Goal: Task Accomplishment & Management: Manage account settings

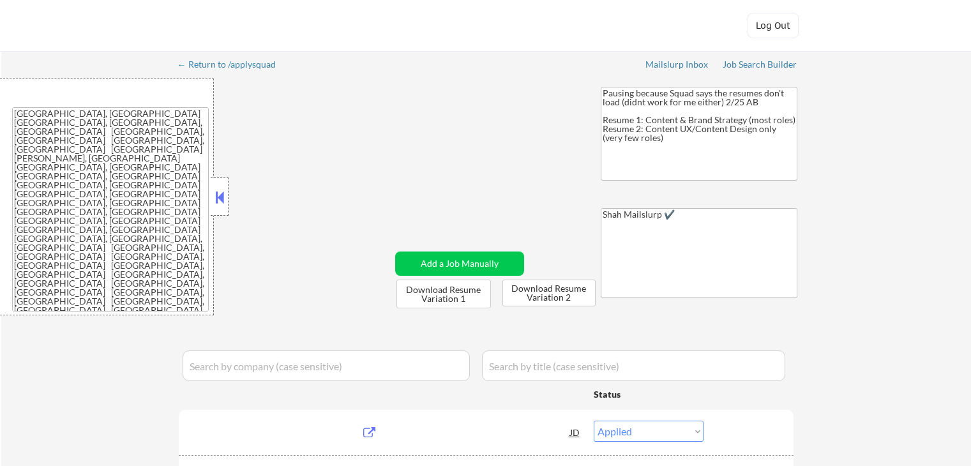
select select ""applied""
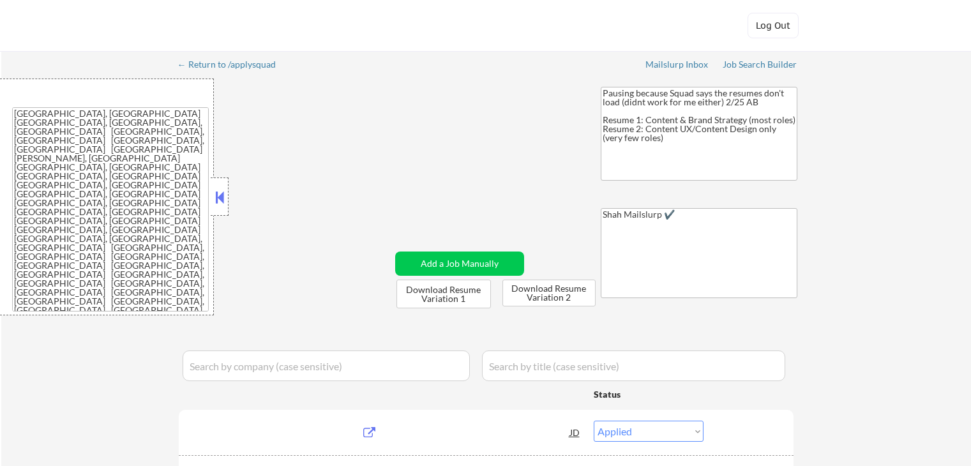
select select ""applied""
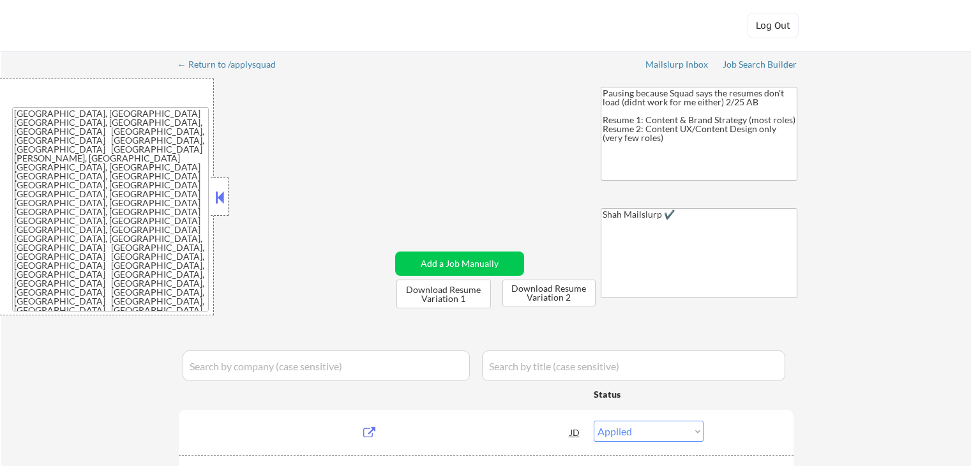
select select ""applied""
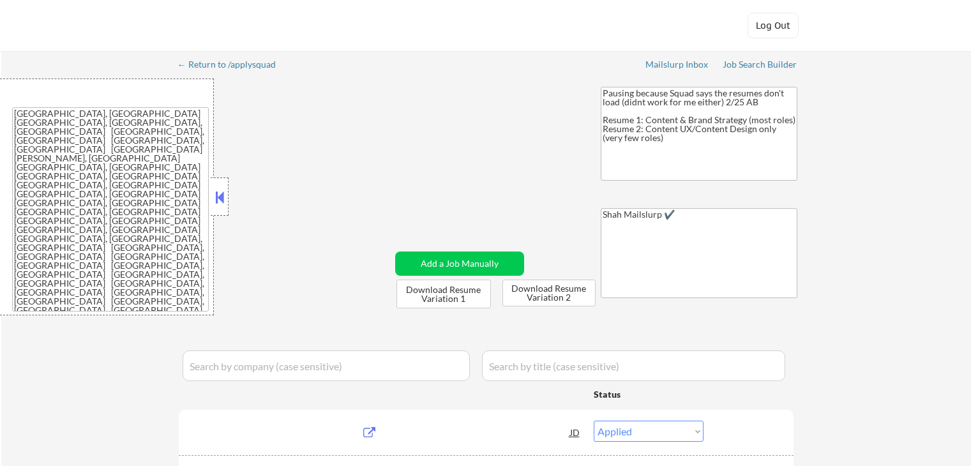
select select ""applied""
select select ""excluded__salary_""
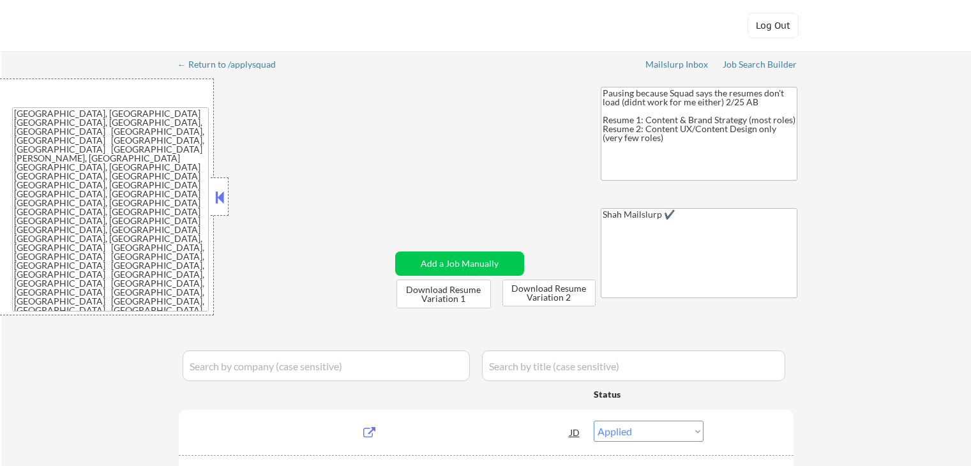
select select ""applied""
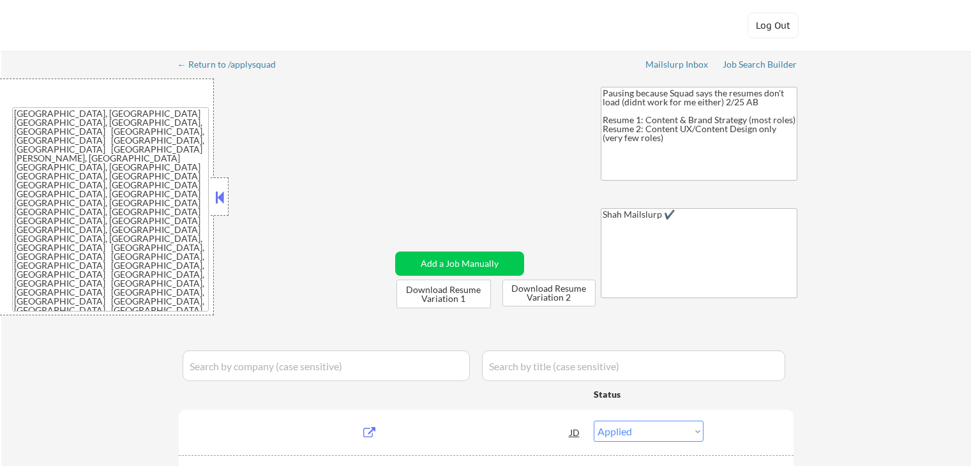
select select ""applied""
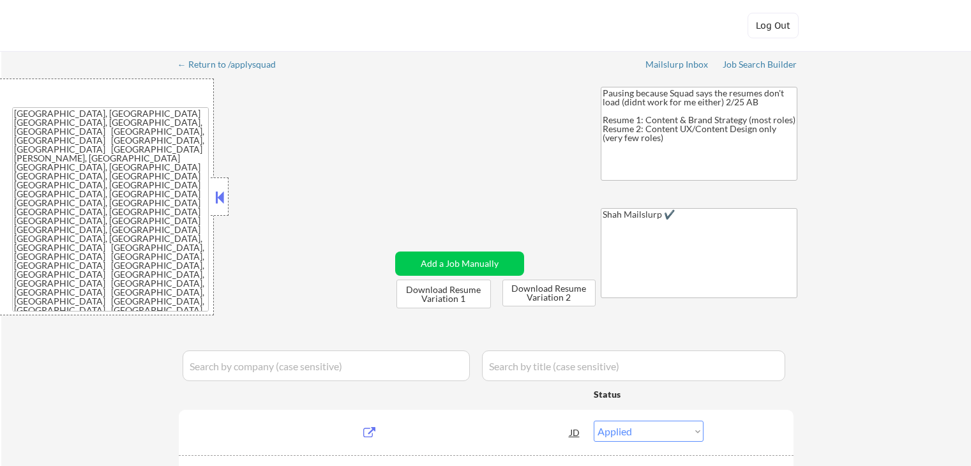
select select ""applied""
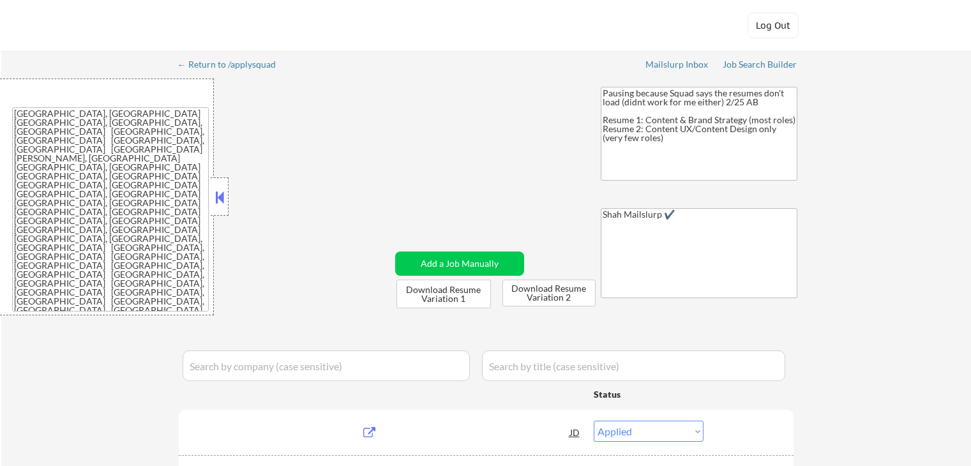
select select ""applied""
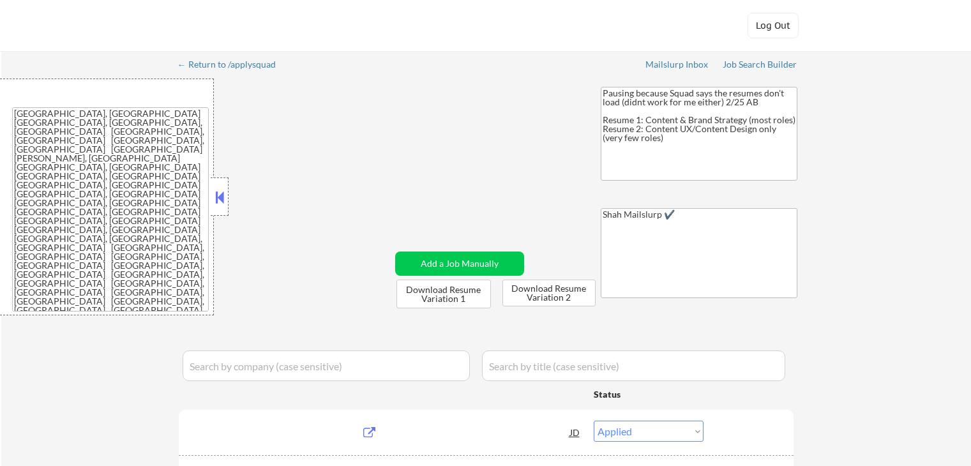
select select ""applied""
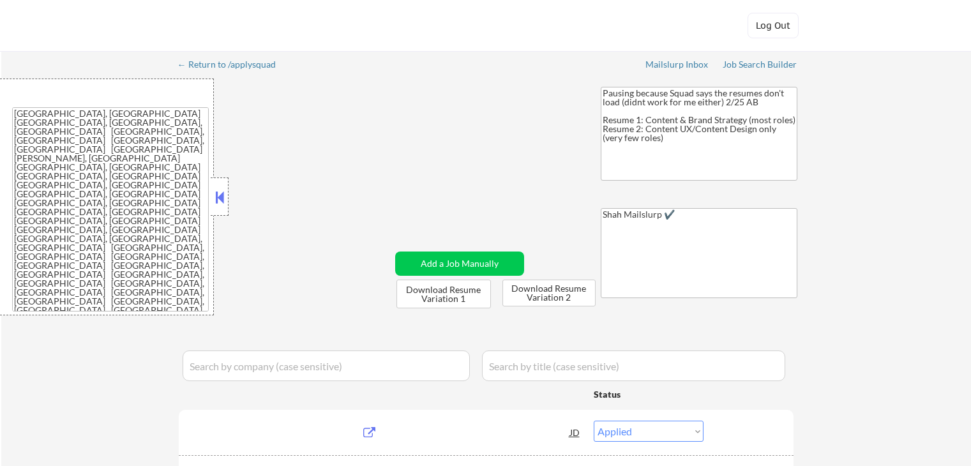
select select ""applied""
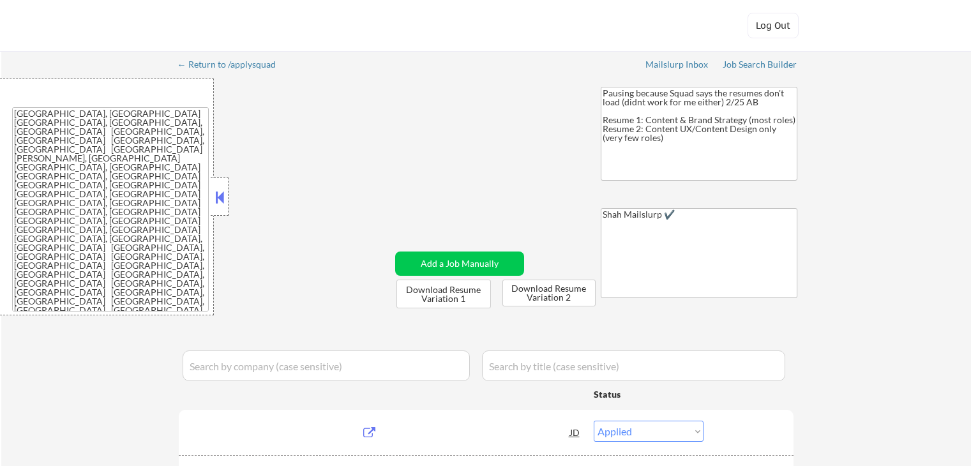
select select ""applied""
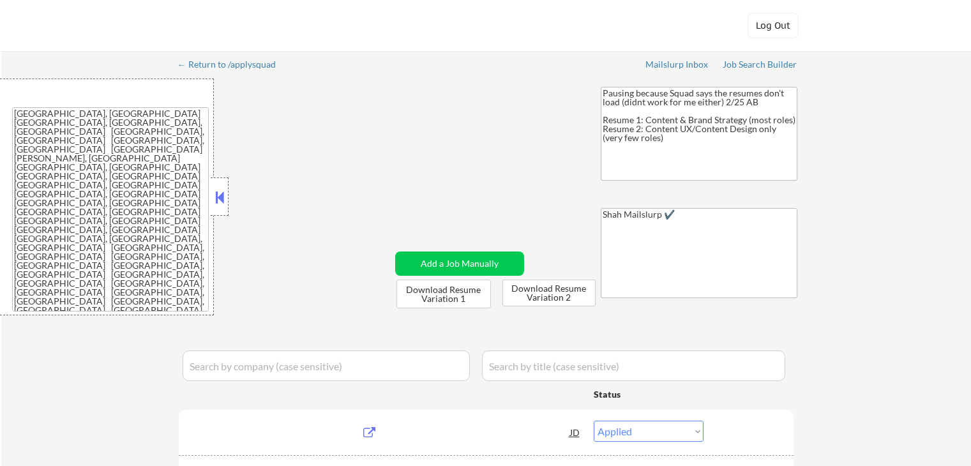
select select ""applied""
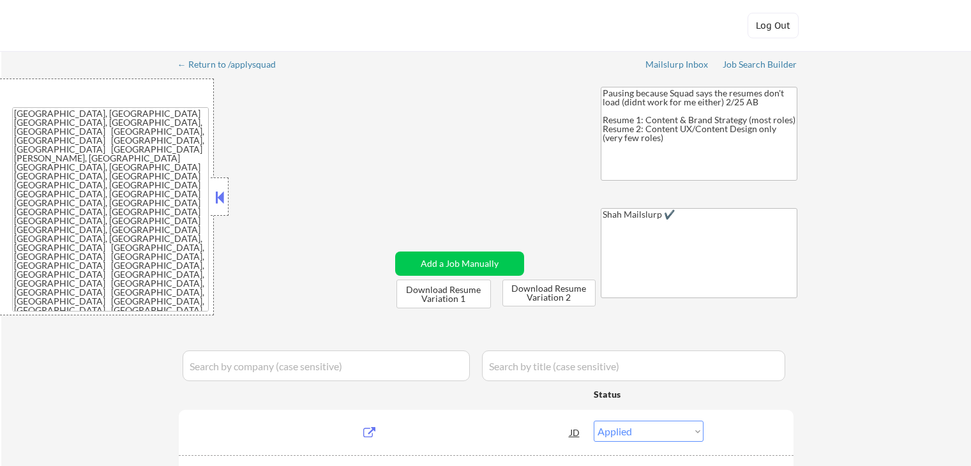
select select ""applied""
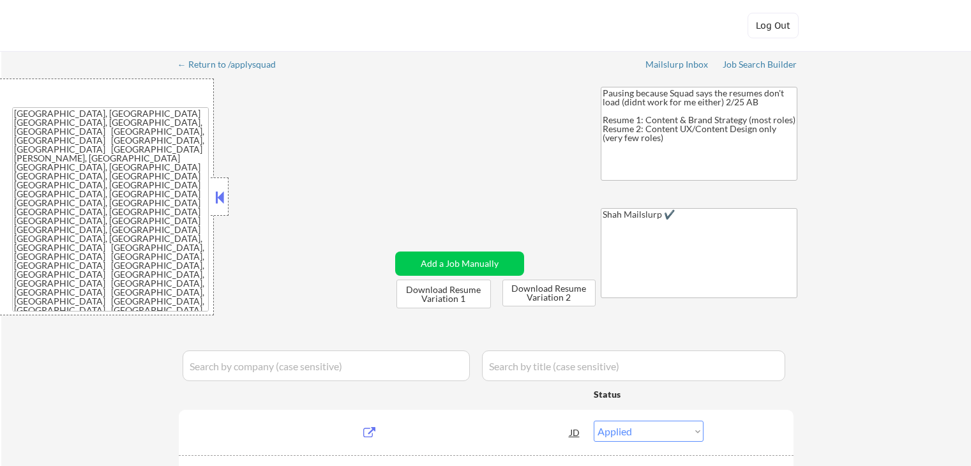
select select ""applied""
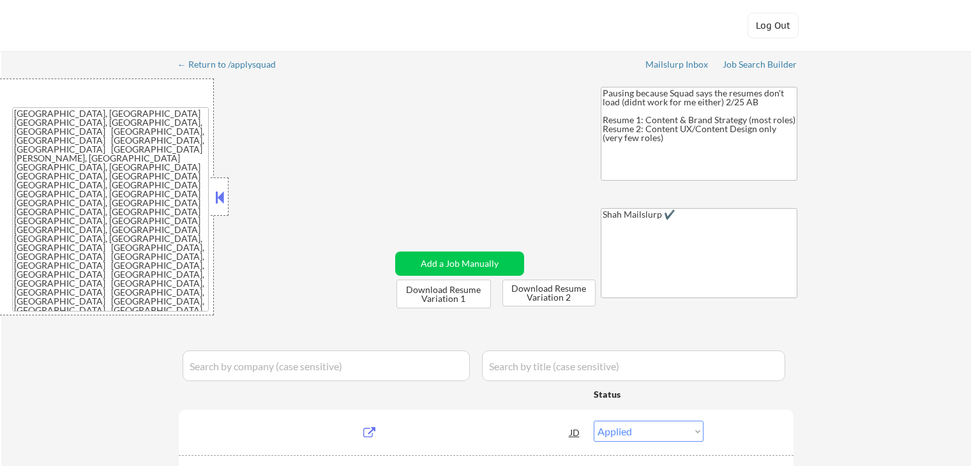
select select ""applied""
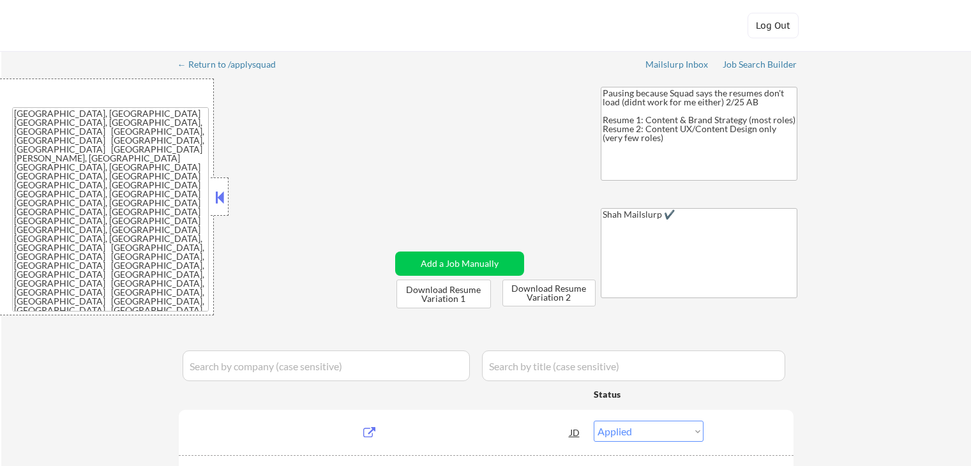
select select ""applied""
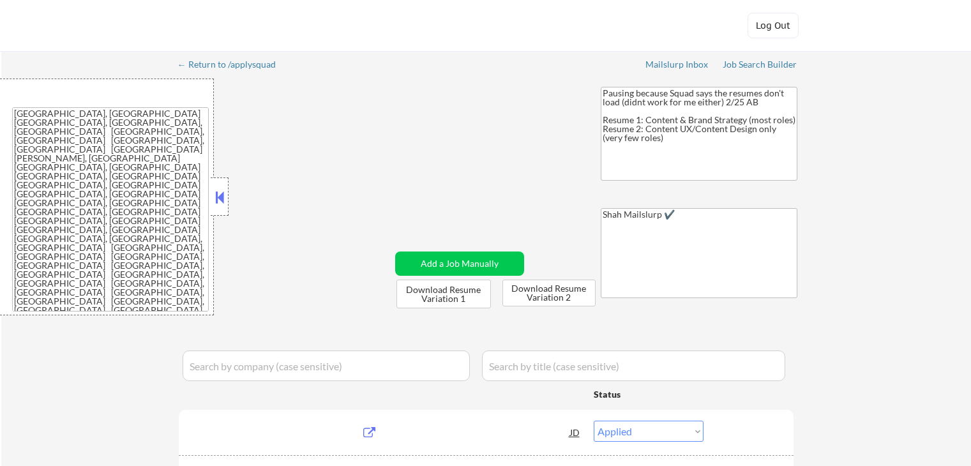
select select ""applied""
select select ""excluded__salary_""
select select ""applied""
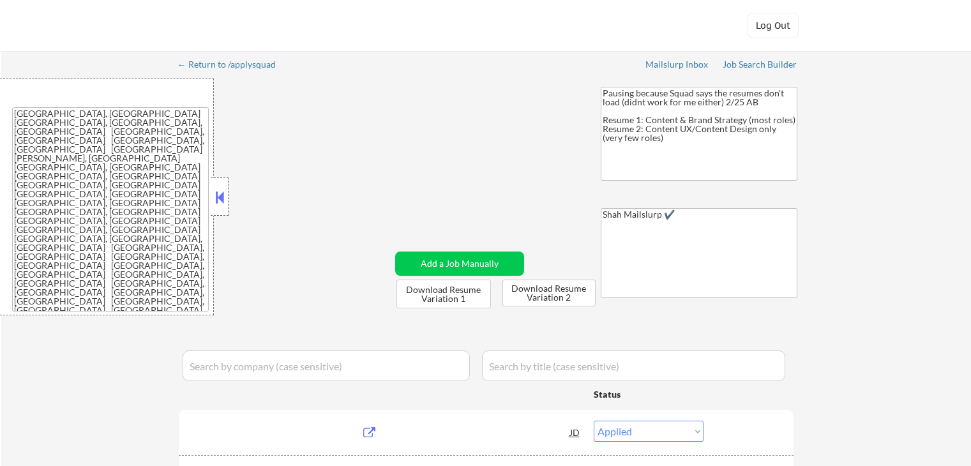
select select ""applied""
select select ""excluded__location_""
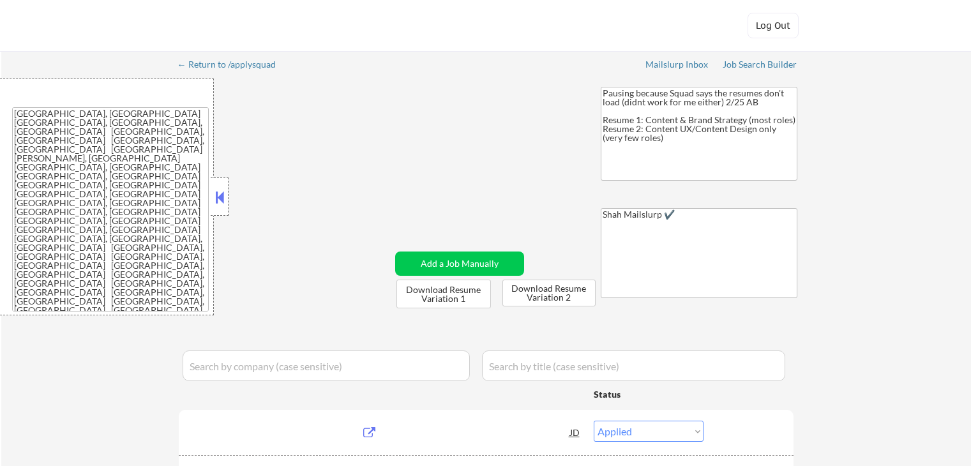
select select ""excluded__location_""
select select ""excluded__expired_""
select select ""excluded__bad_match_""
select select ""excluded__salary_""
select select ""excluded__expired_""
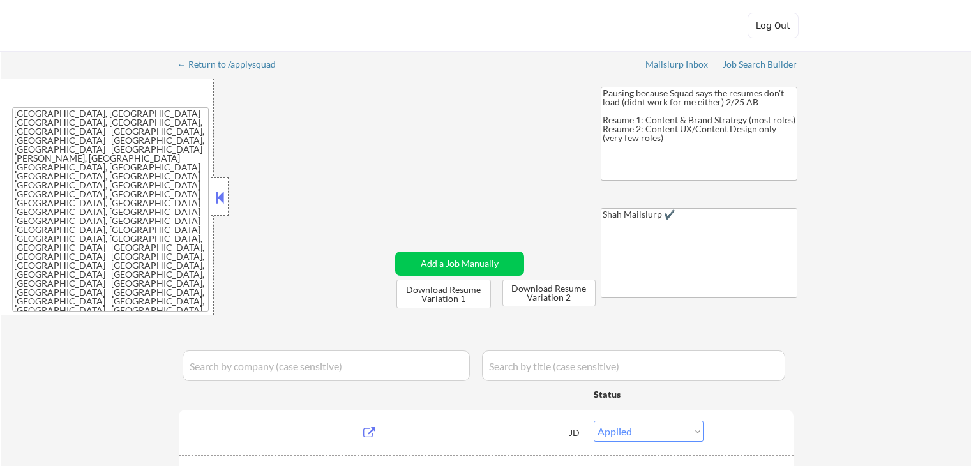
select select ""excluded__expired_""
select select ""excluded__salary_""
select select ""excluded__expired_""
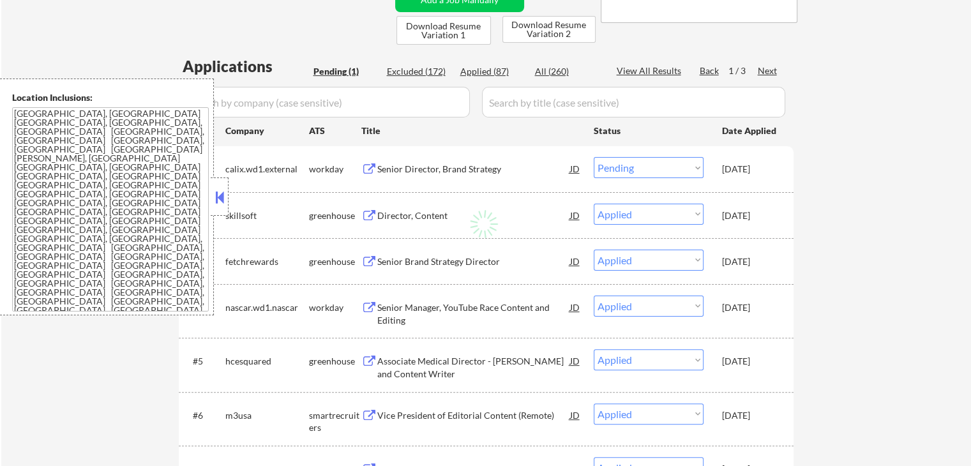
scroll to position [383, 0]
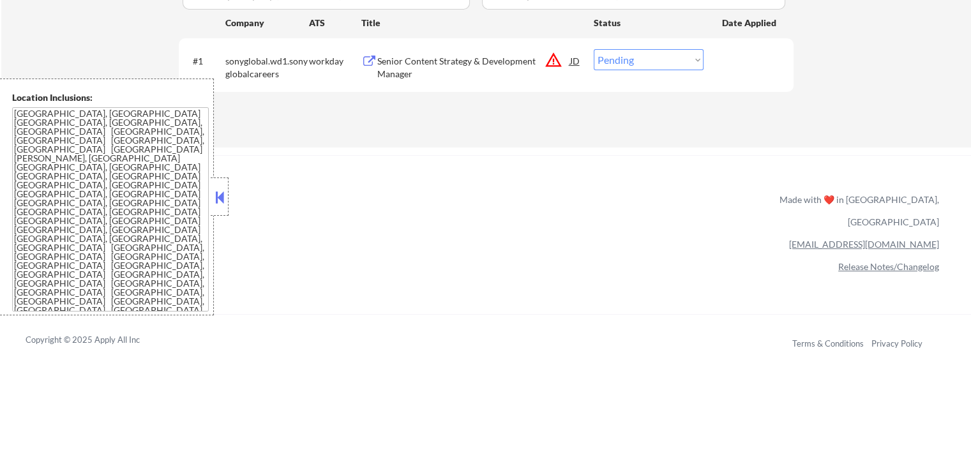
click at [221, 197] on button at bounding box center [220, 197] width 14 height 19
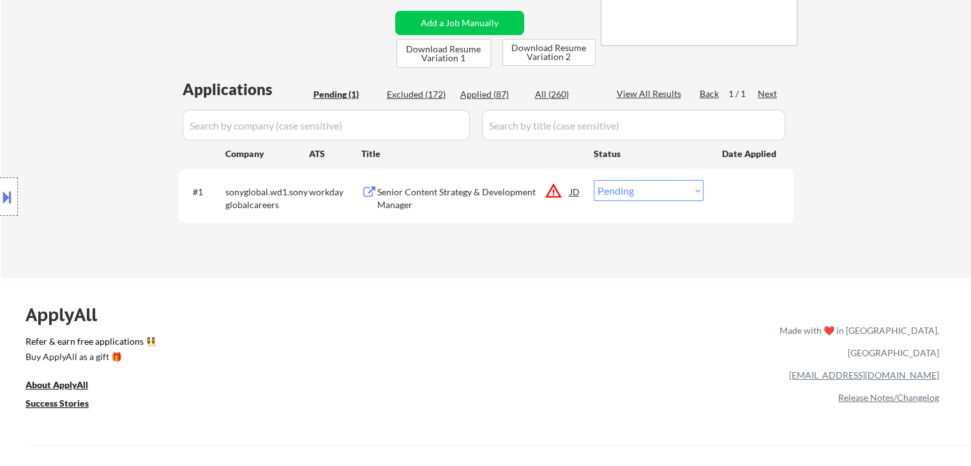
scroll to position [191, 0]
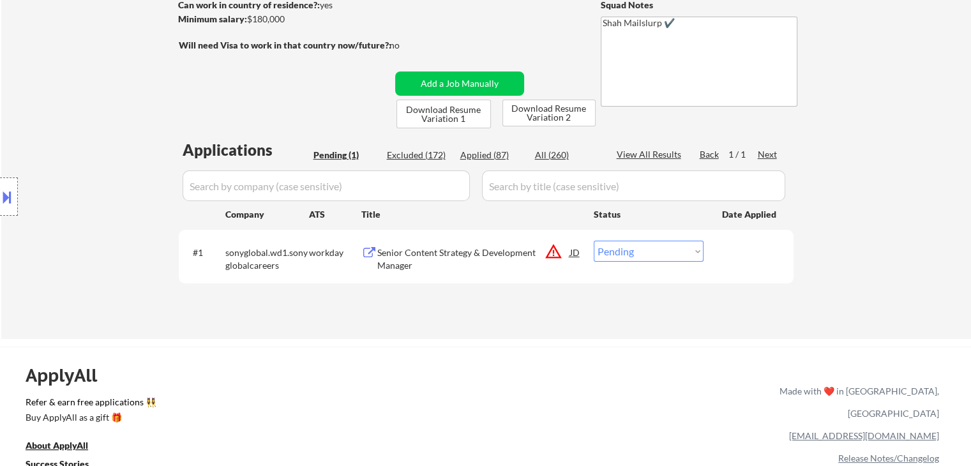
click at [558, 254] on button "warning_amber" at bounding box center [553, 252] width 18 height 18
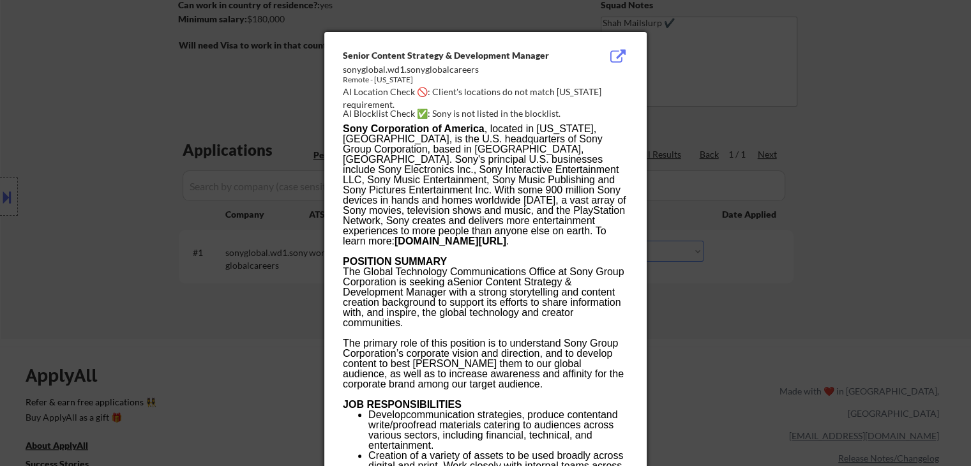
click at [757, 200] on div at bounding box center [485, 233] width 971 height 466
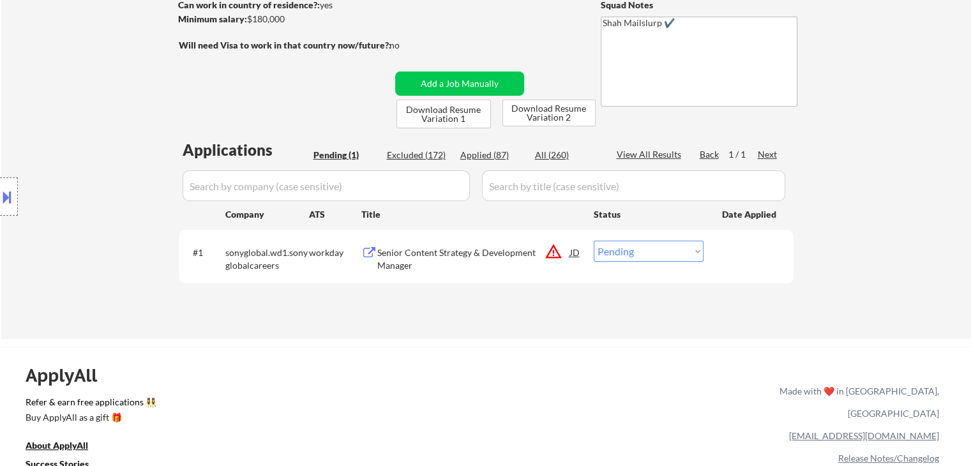
click at [0, 198] on button at bounding box center [7, 196] width 14 height 21
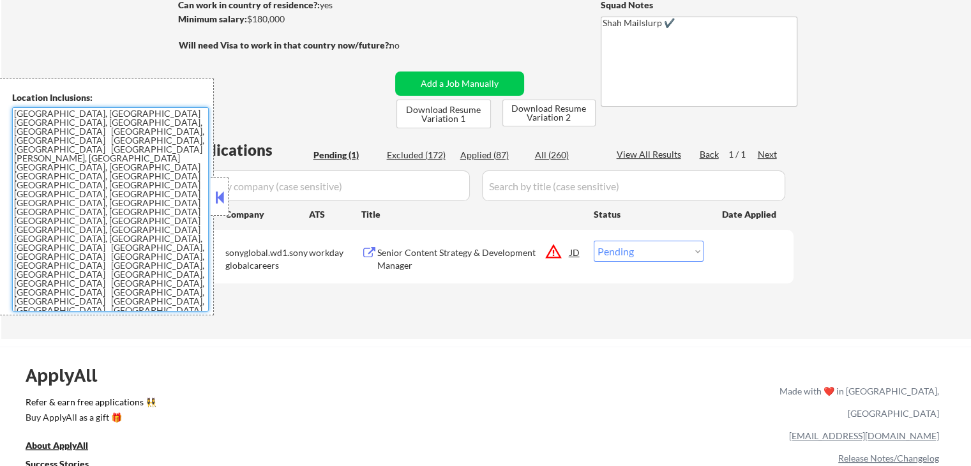
drag, startPoint x: 135, startPoint y: 189, endPoint x: 7, endPoint y: 128, distance: 141.9
click at [4, 126] on div "Location Inclusions: [GEOGRAPHIC_DATA], [GEOGRAPHIC_DATA] [GEOGRAPHIC_DATA], [G…" at bounding box center [107, 196] width 214 height 237
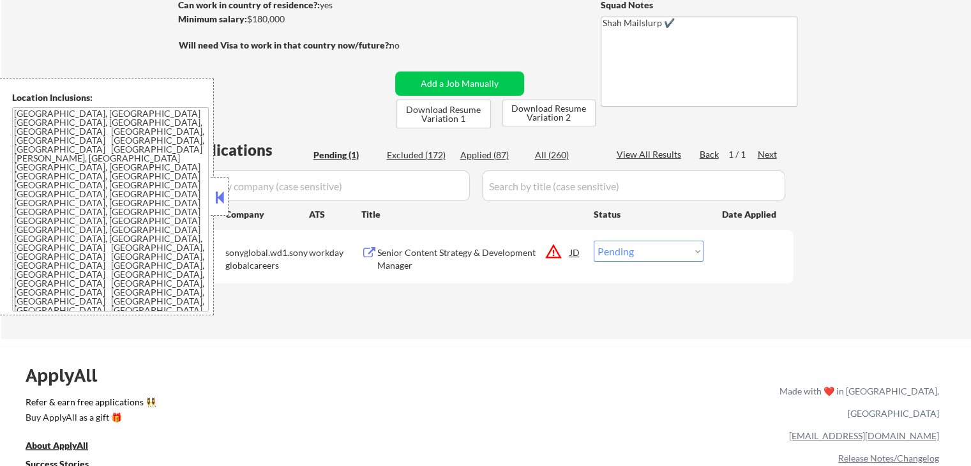
click at [447, 338] on div "← Return to /applysquad Mailslurp Inbox Job Search Builder [PERSON_NAME] User E…" at bounding box center [485, 99] width 969 height 479
click at [471, 252] on div "Senior Content Strategy & Development Manager" at bounding box center [473, 258] width 193 height 25
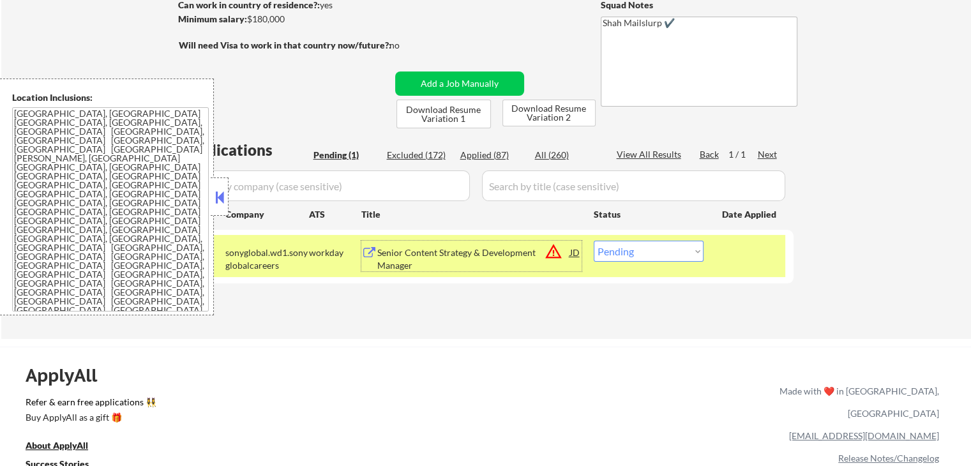
click at [223, 199] on button at bounding box center [220, 197] width 14 height 19
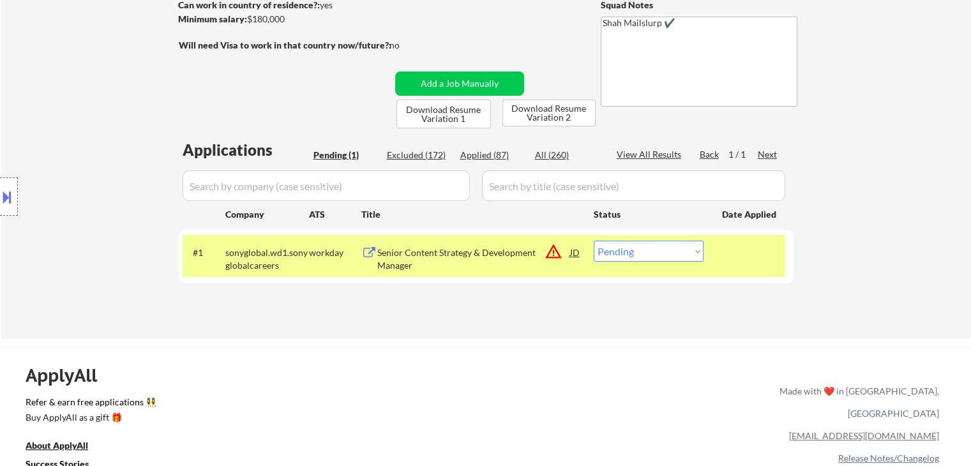
click at [629, 256] on select "Choose an option... Pending Applied Excluded (Questions) Excluded (Expired) Exc…" at bounding box center [649, 251] width 110 height 21
select select ""excluded__location_""
click at [594, 241] on select "Choose an option... Pending Applied Excluded (Questions) Excluded (Expired) Exc…" at bounding box center [649, 251] width 110 height 21
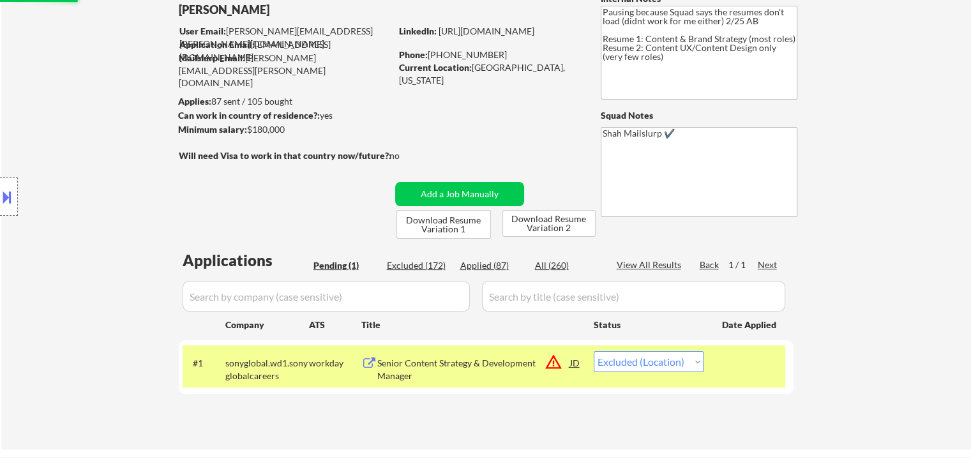
scroll to position [0, 0]
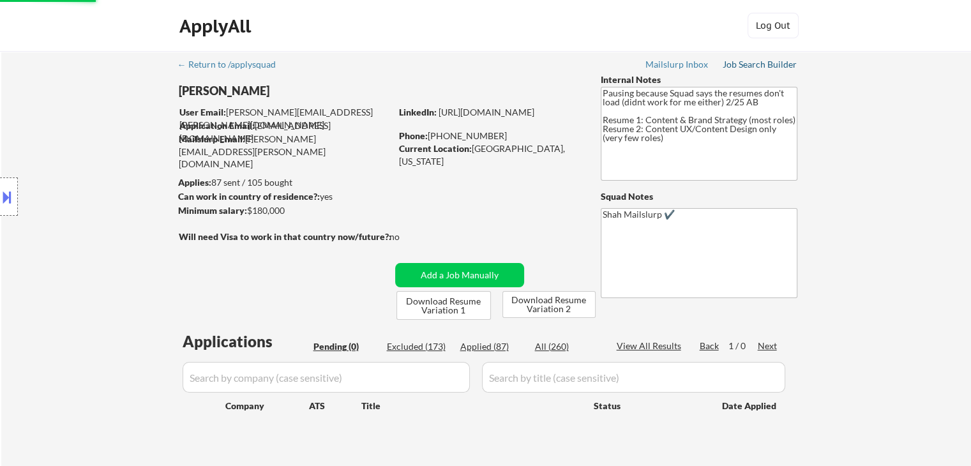
drag, startPoint x: 752, startPoint y: 64, endPoint x: 725, endPoint y: 75, distance: 28.9
click at [752, 64] on div "Job Search Builder" at bounding box center [759, 64] width 75 height 9
click at [100, 265] on div "Location Inclusions: [GEOGRAPHIC_DATA], [GEOGRAPHIC_DATA] [GEOGRAPHIC_DATA], [G…" at bounding box center [114, 196] width 228 height 237
click at [84, 218] on div "Location Inclusions: [GEOGRAPHIC_DATA], [GEOGRAPHIC_DATA] [GEOGRAPHIC_DATA], [G…" at bounding box center [114, 196] width 228 height 237
click at [83, 223] on div "Location Inclusions: [GEOGRAPHIC_DATA], [GEOGRAPHIC_DATA] [GEOGRAPHIC_DATA], [G…" at bounding box center [114, 196] width 228 height 237
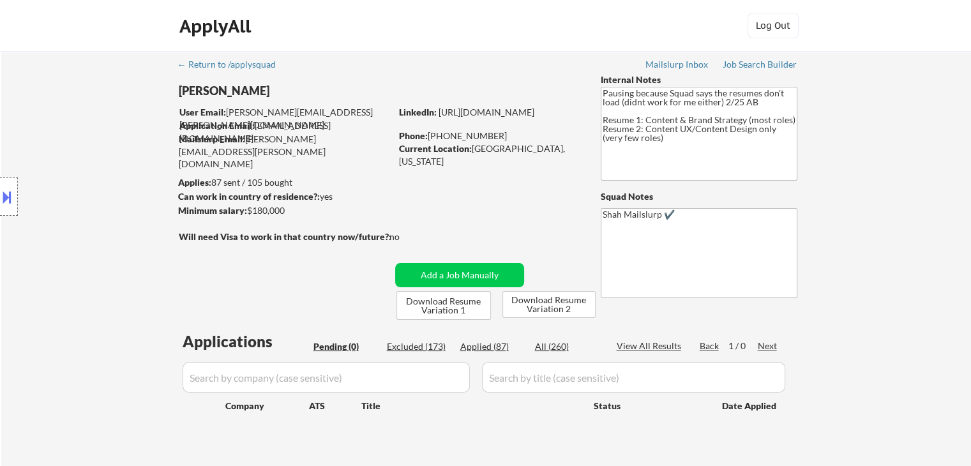
click at [83, 251] on div "Location Inclusions: [GEOGRAPHIC_DATA], [GEOGRAPHIC_DATA] [GEOGRAPHIC_DATA], [G…" at bounding box center [114, 196] width 228 height 237
click at [927, 159] on div "← Return to /applysquad Mailslurp Inbox Job Search Builder [PERSON_NAME] User E…" at bounding box center [485, 264] width 969 height 426
